Goal: Task Accomplishment & Management: Use online tool/utility

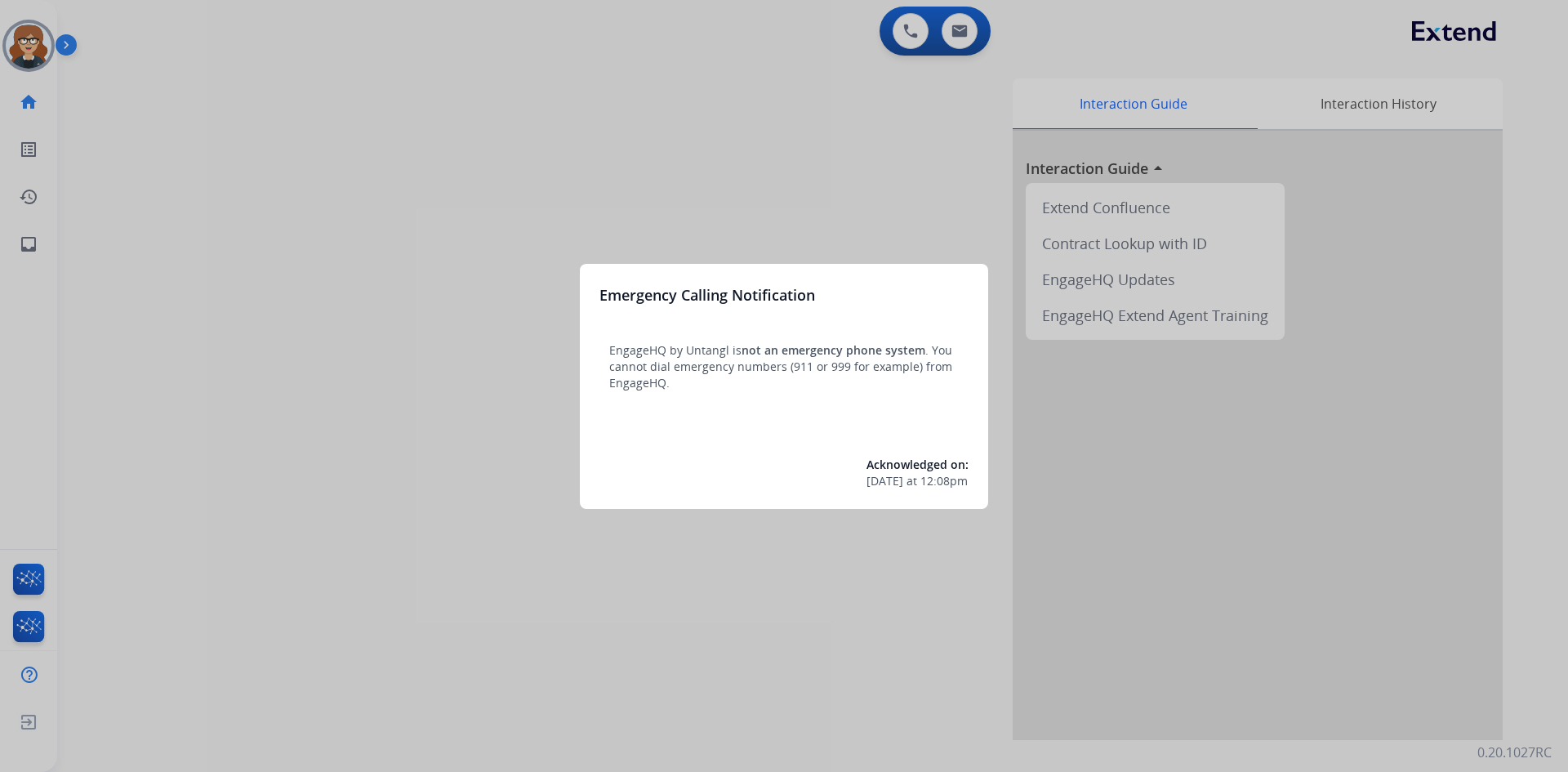
click at [183, 202] on div at bounding box center [784, 386] width 1568 height 772
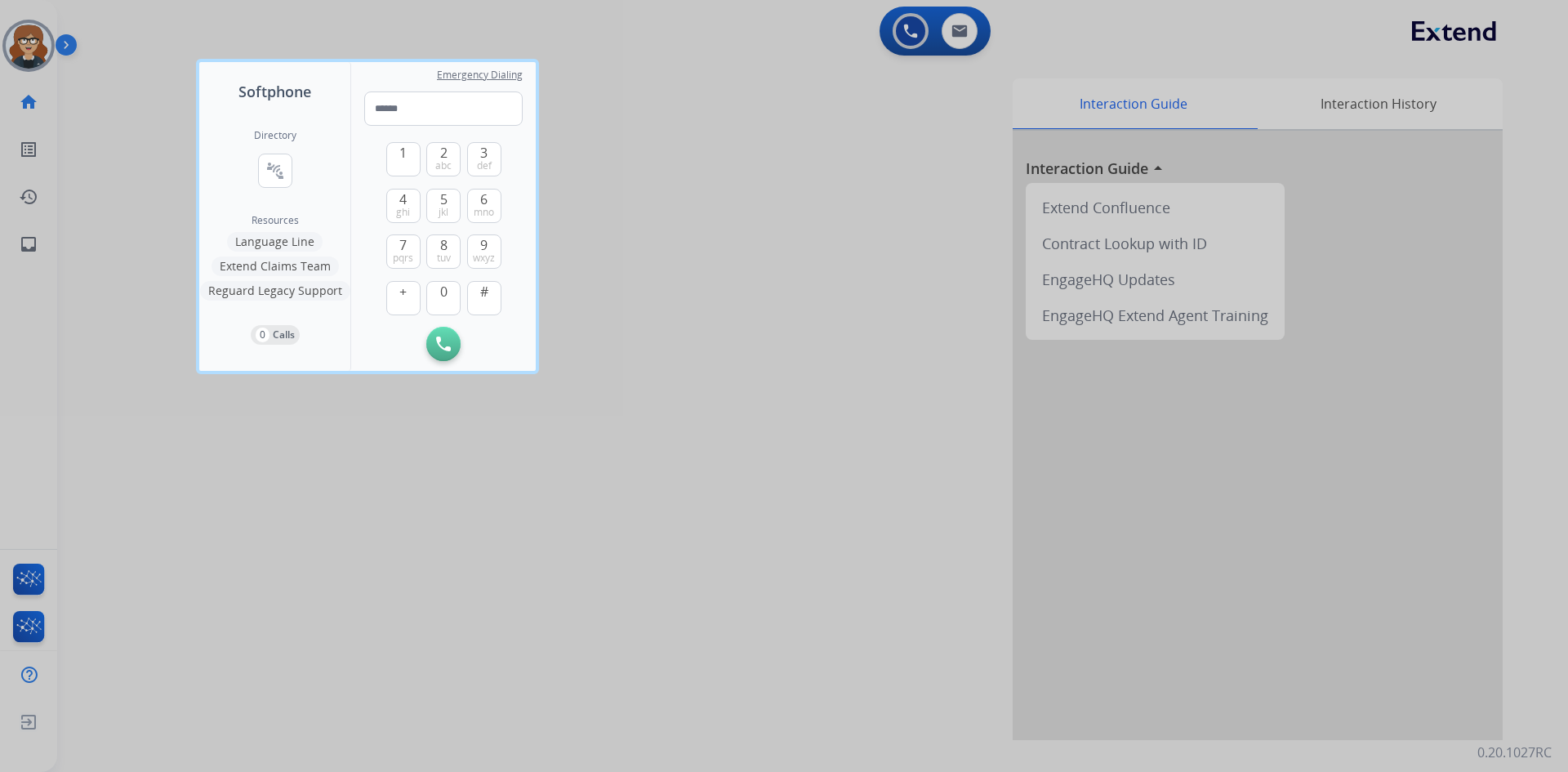
click at [33, 49] on div at bounding box center [784, 386] width 1568 height 772
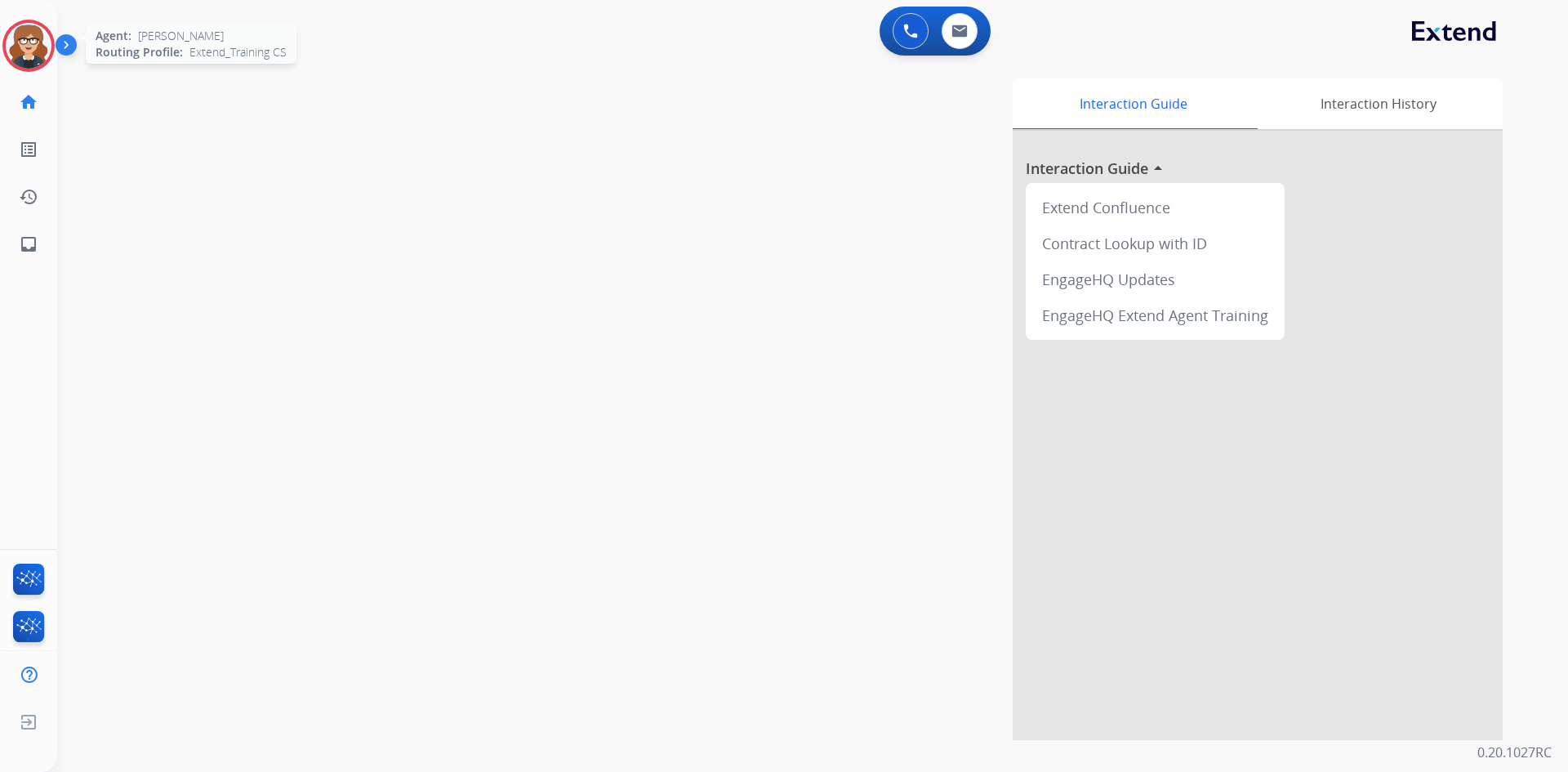
click at [35, 38] on img at bounding box center [28, 45] width 45 height 45
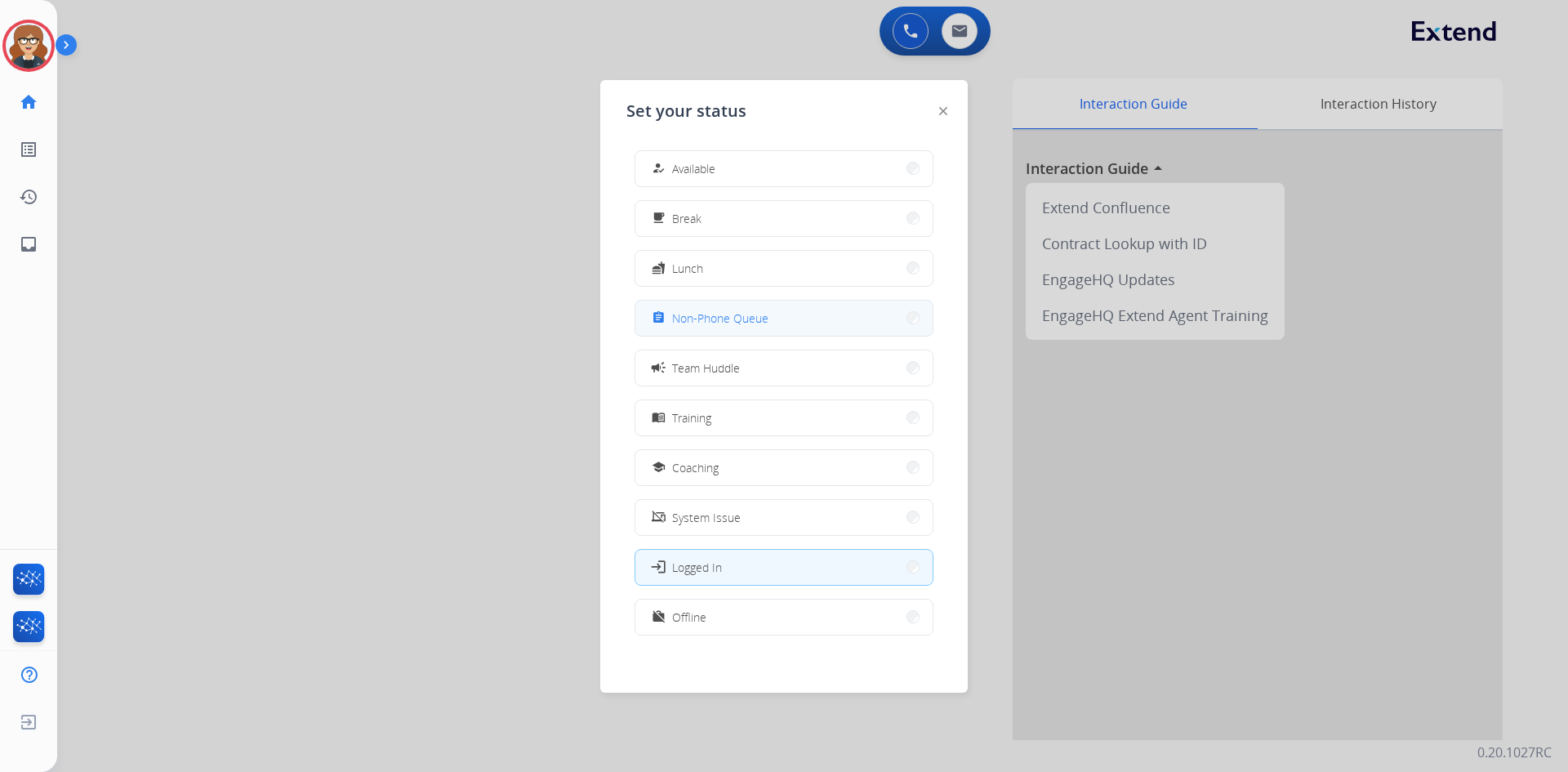
click at [727, 314] on span "Non-Phone Queue" at bounding box center [720, 318] width 96 height 18
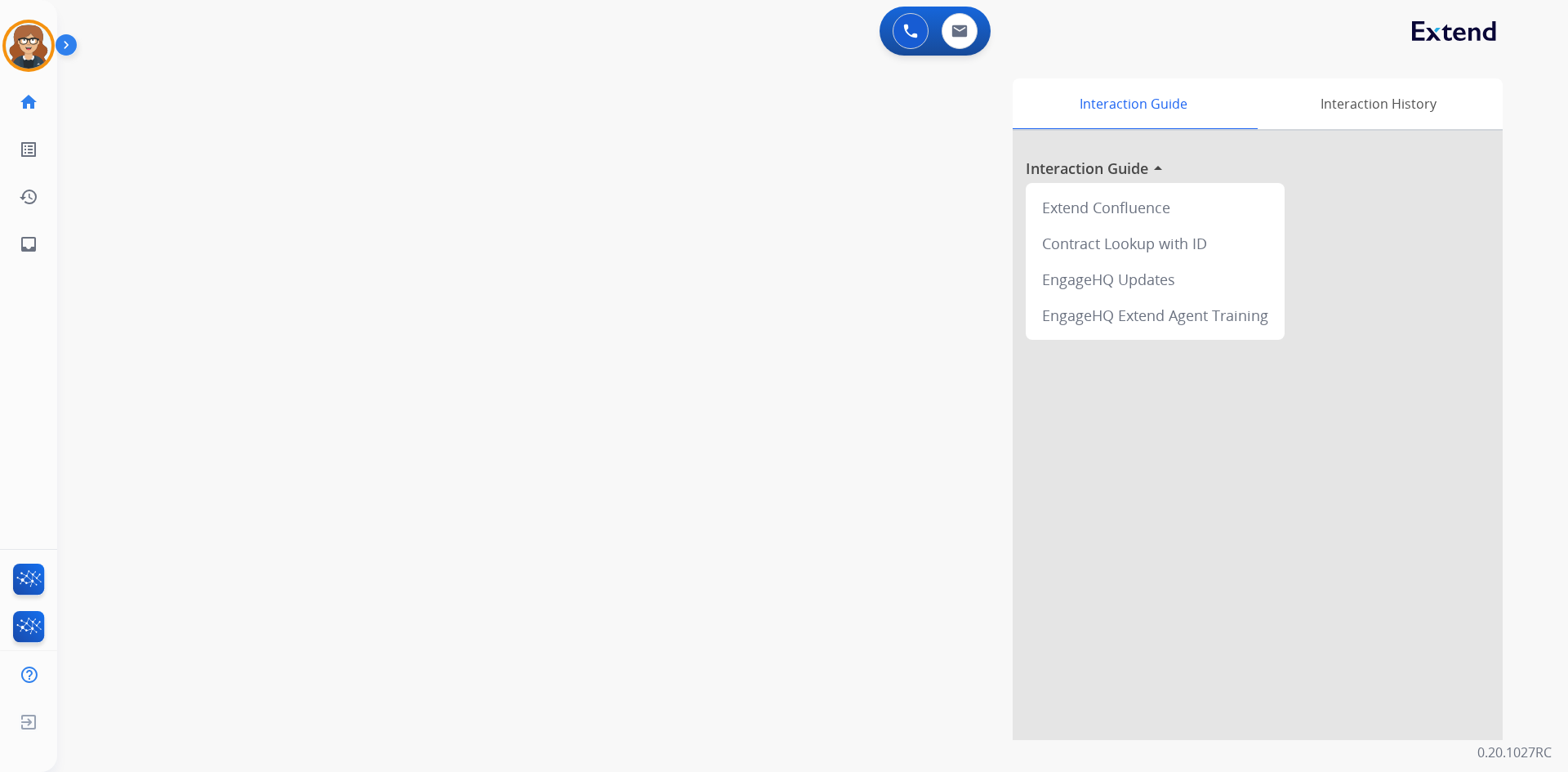
click at [651, 286] on div "Interaction Guide Interaction History Interaction Guide arrow_drop_up Extend Co…" at bounding box center [1021, 410] width 962 height 662
click at [31, 48] on img at bounding box center [28, 45] width 45 height 45
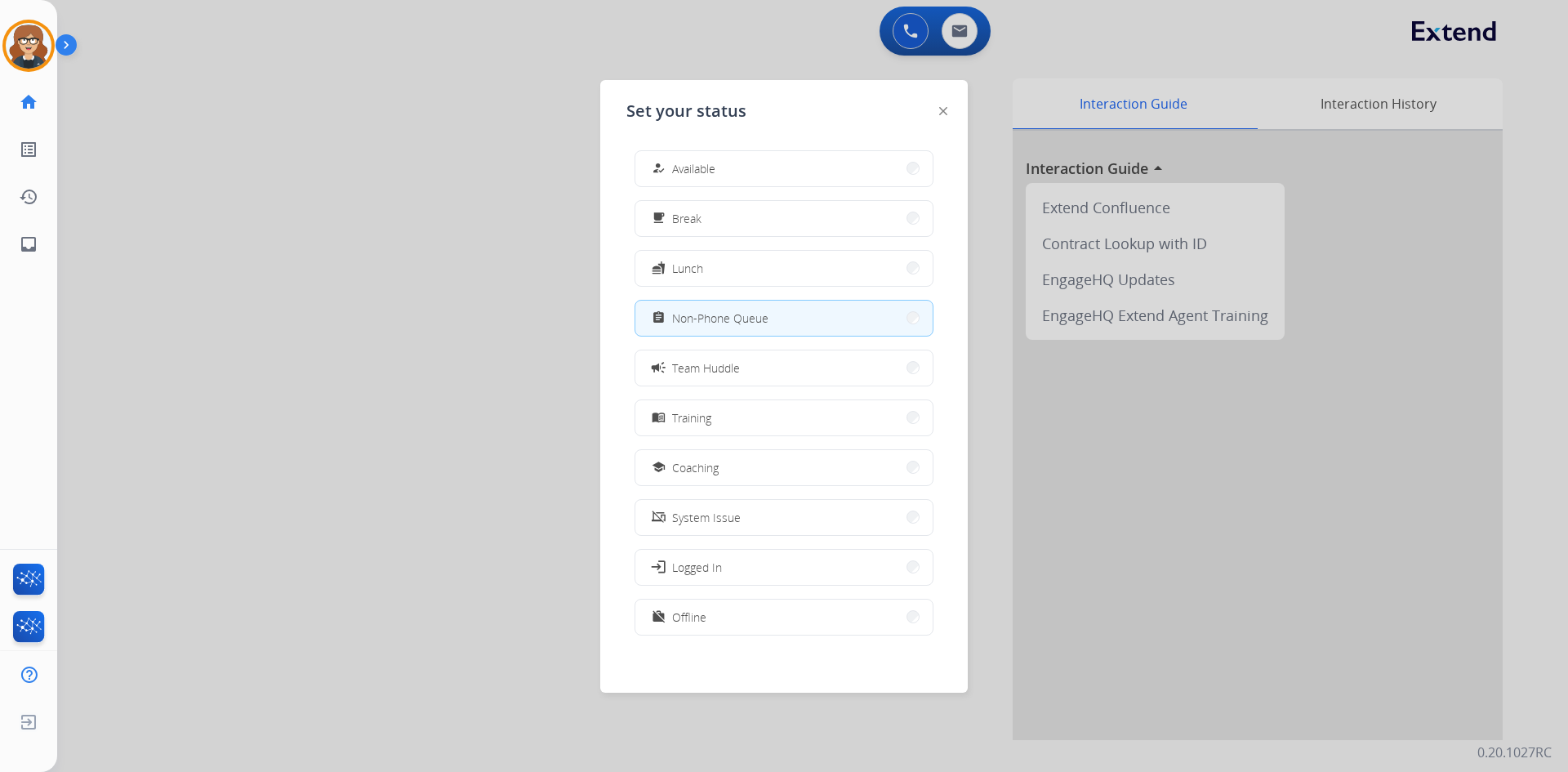
click at [402, 261] on div at bounding box center [784, 386] width 1568 height 772
